Goal: Check status: Check status

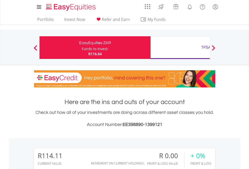
scroll to position [48, 79]
click at [82, 48] on div "Funds to invest:" at bounding box center [95, 48] width 27 height 5
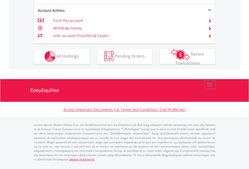
scroll to position [482, 0]
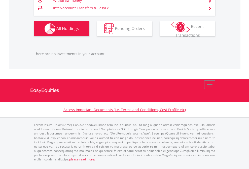
scroll to position [48, 79]
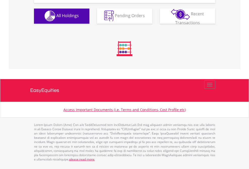
scroll to position [498, 0]
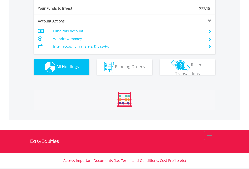
scroll to position [560, 0]
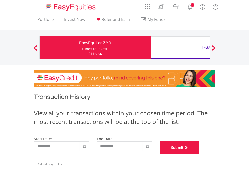
click at [200, 154] on button "Submit" at bounding box center [180, 147] width 40 height 13
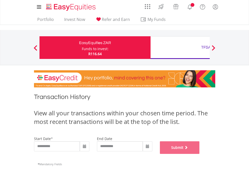
scroll to position [204, 0]
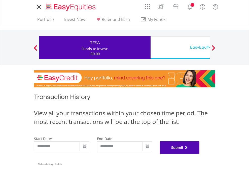
click at [200, 154] on button "Submit" at bounding box center [180, 147] width 40 height 13
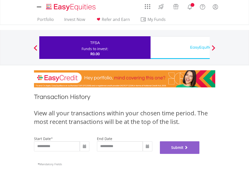
scroll to position [204, 0]
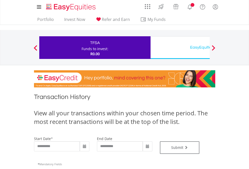
click at [180, 48] on div "EasyEquities USD" at bounding box center [206, 47] width 105 height 7
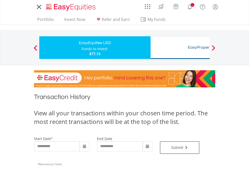
type input "**********"
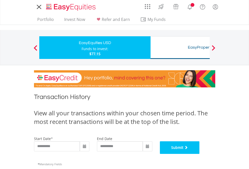
click at [200, 154] on button "Submit" at bounding box center [180, 147] width 40 height 13
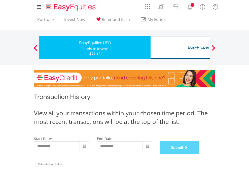
scroll to position [204, 0]
